Goal: Information Seeking & Learning: Check status

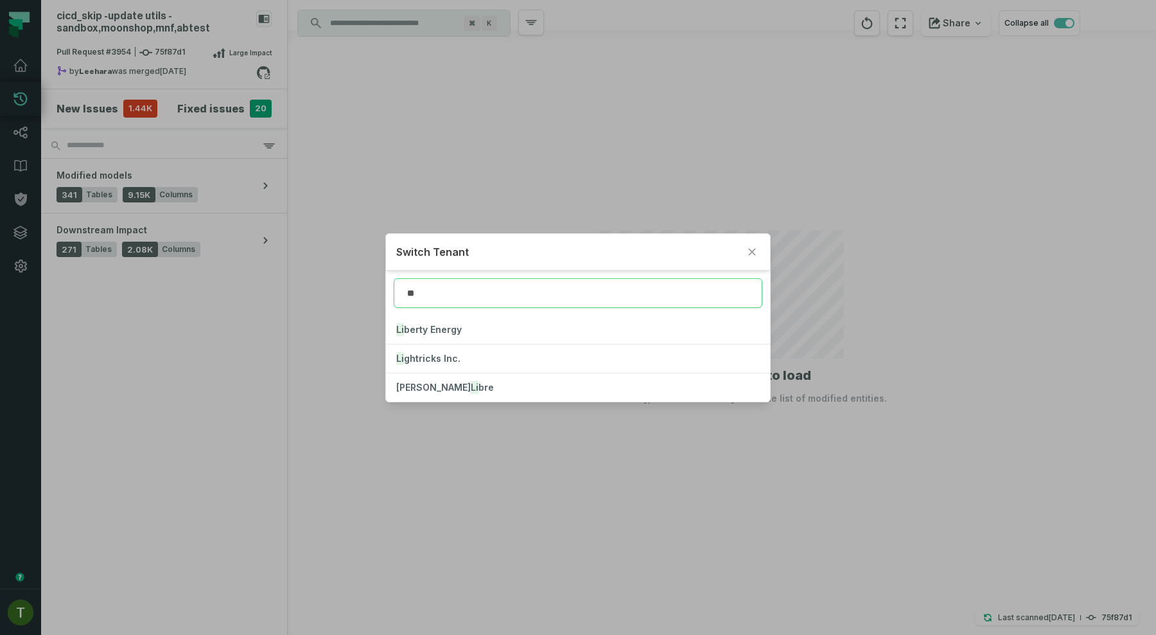
type input "**"
click button "Li berty Energy" at bounding box center [578, 329] width 384 height 28
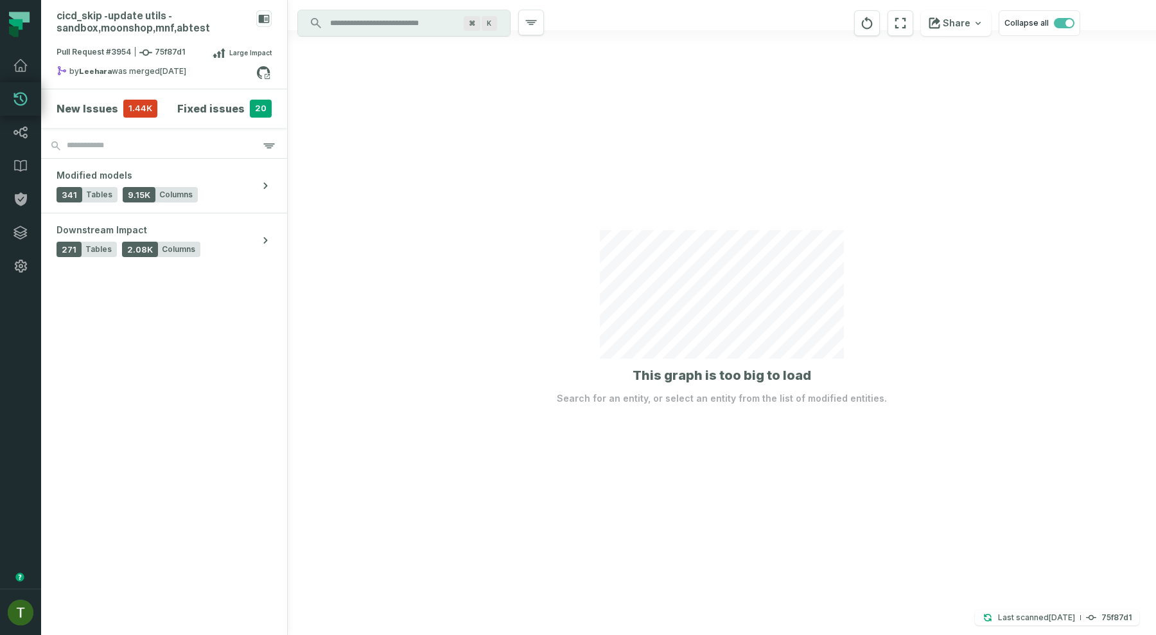
click at [18, 85] on link "Pull Requests" at bounding box center [20, 98] width 41 height 33
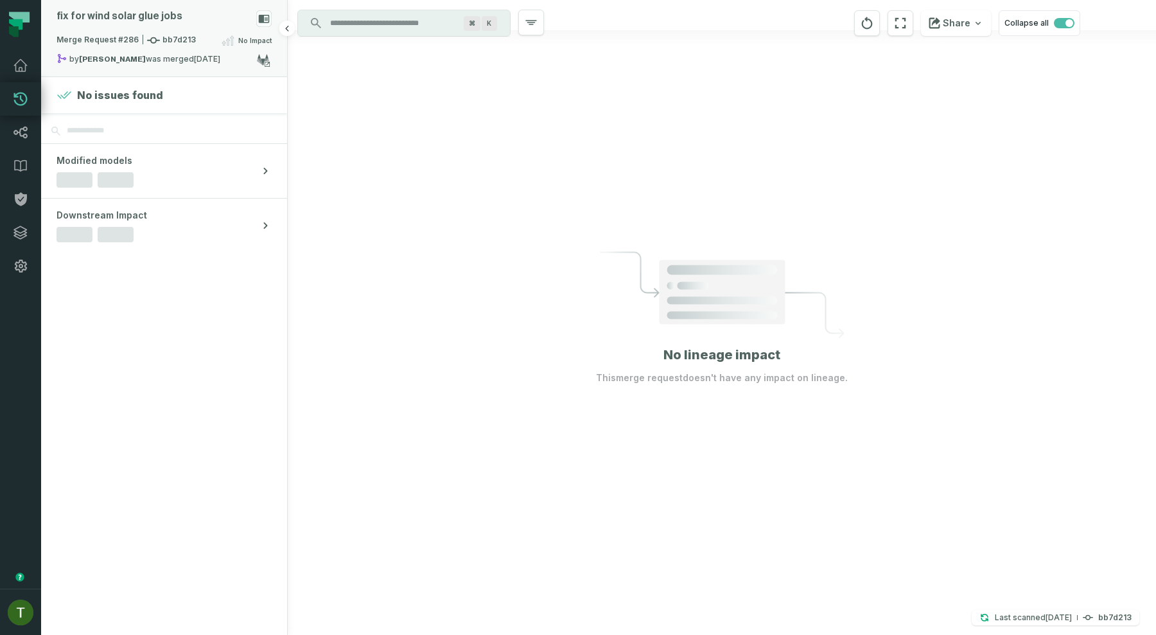
click at [154, 48] on div "Merge Request #286 bb7d213 No Impact" at bounding box center [164, 43] width 215 height 21
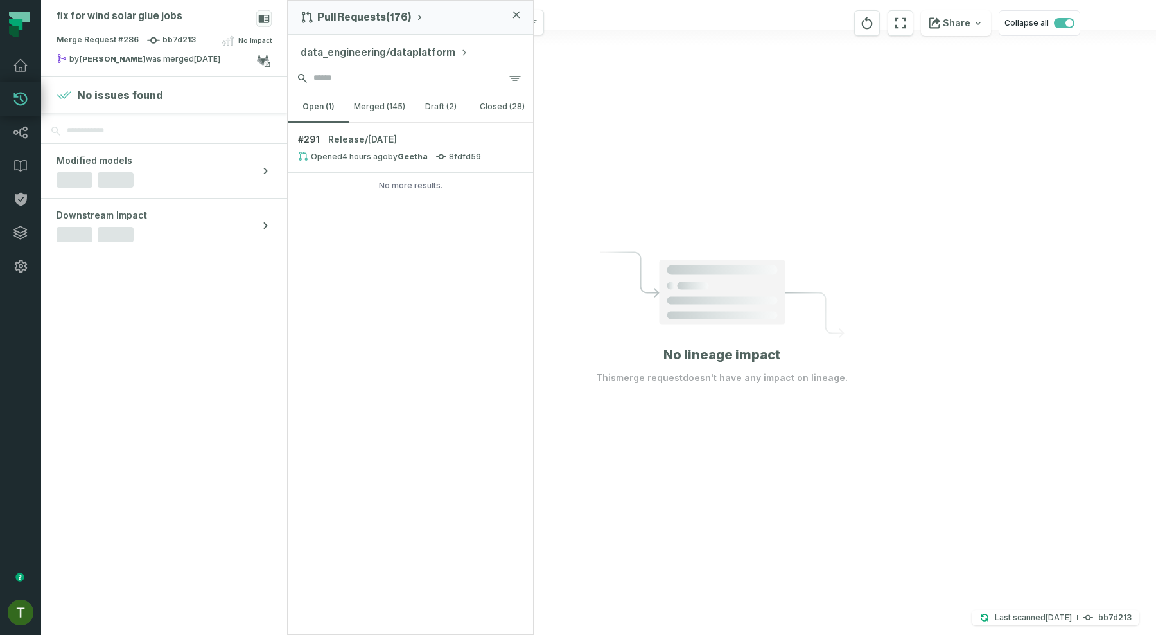
click at [366, 82] on input "search" at bounding box center [410, 79] width 245 height 26
click at [376, 98] on button "merged (145)" at bounding box center [380, 106] width 62 height 31
